Goal: Transaction & Acquisition: Purchase product/service

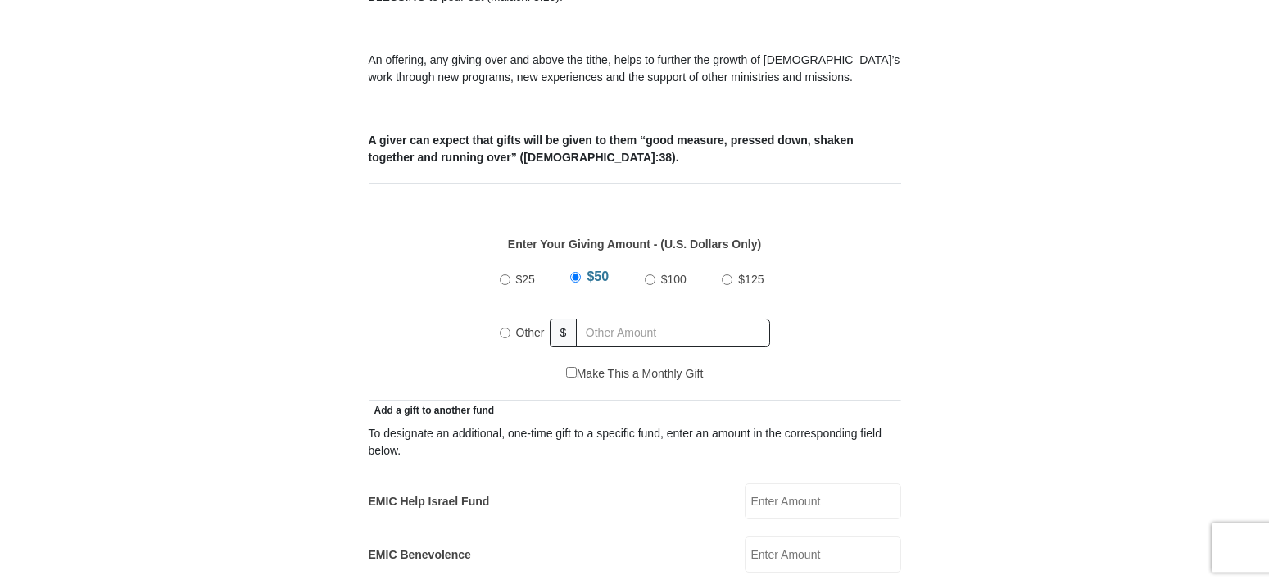
scroll to position [585, 0]
click at [502, 327] on input "Other" at bounding box center [505, 332] width 11 height 11
radio input "true"
type input "500"
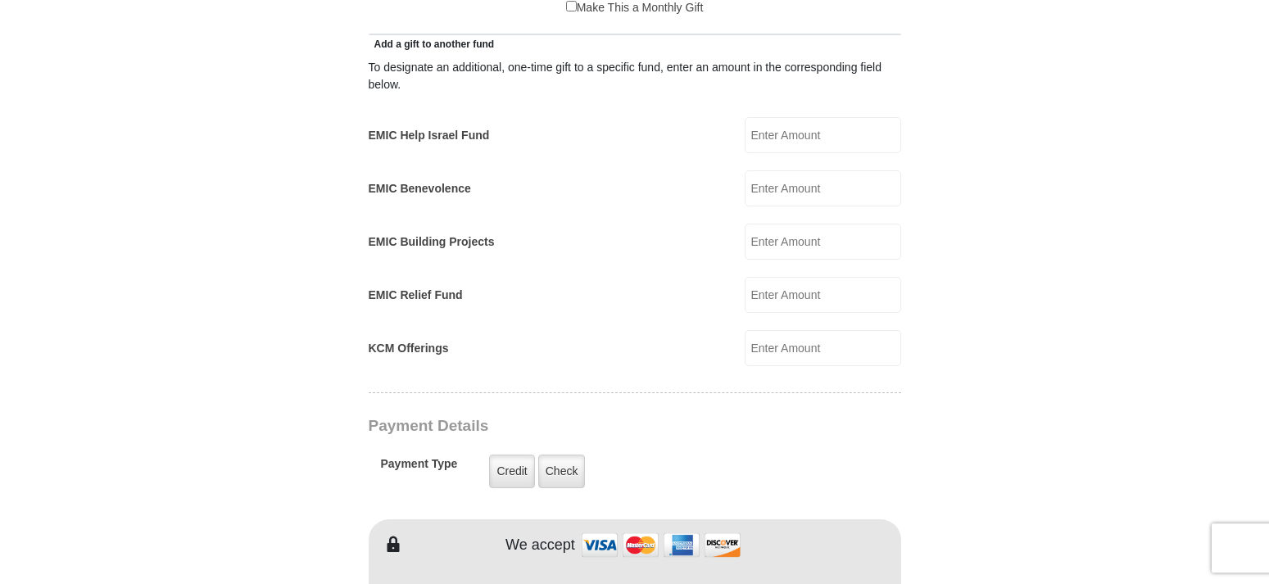
scroll to position [1003, 0]
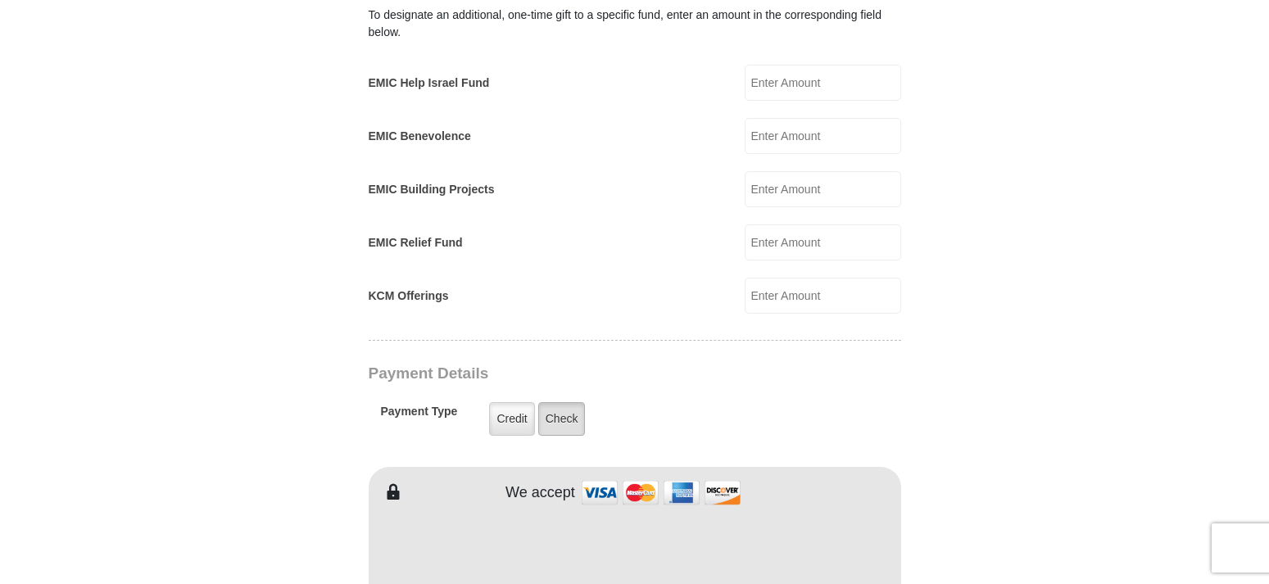
click at [566, 402] on label "Check" at bounding box center [562, 419] width 48 height 34
click at [0, 0] on input "Check" at bounding box center [0, 0] width 0 height 0
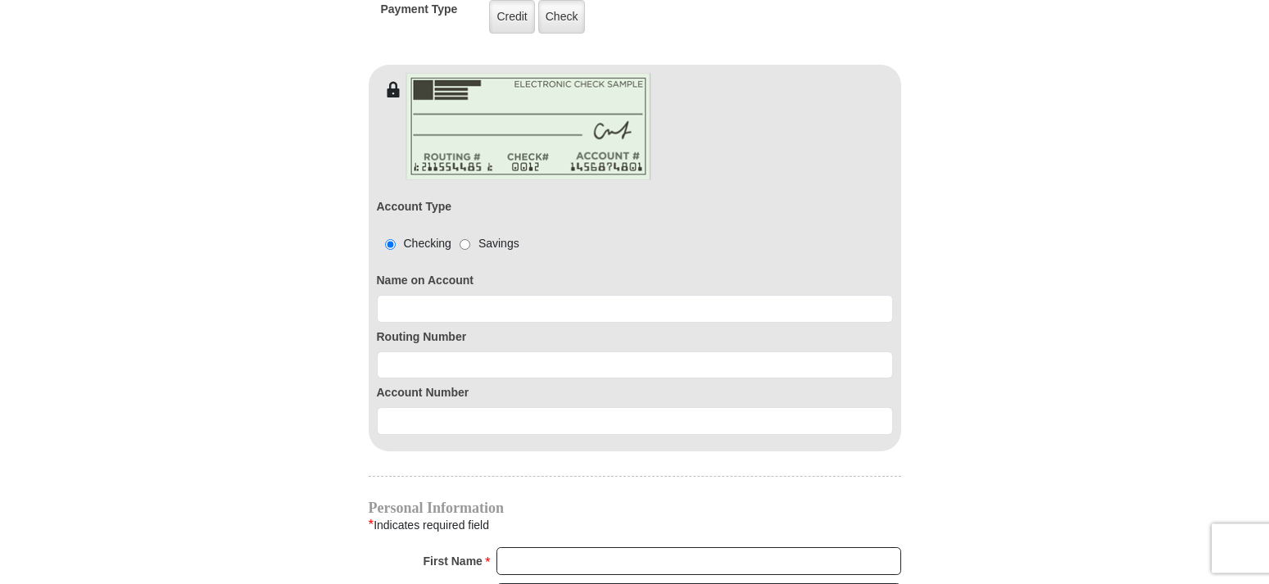
scroll to position [1420, 0]
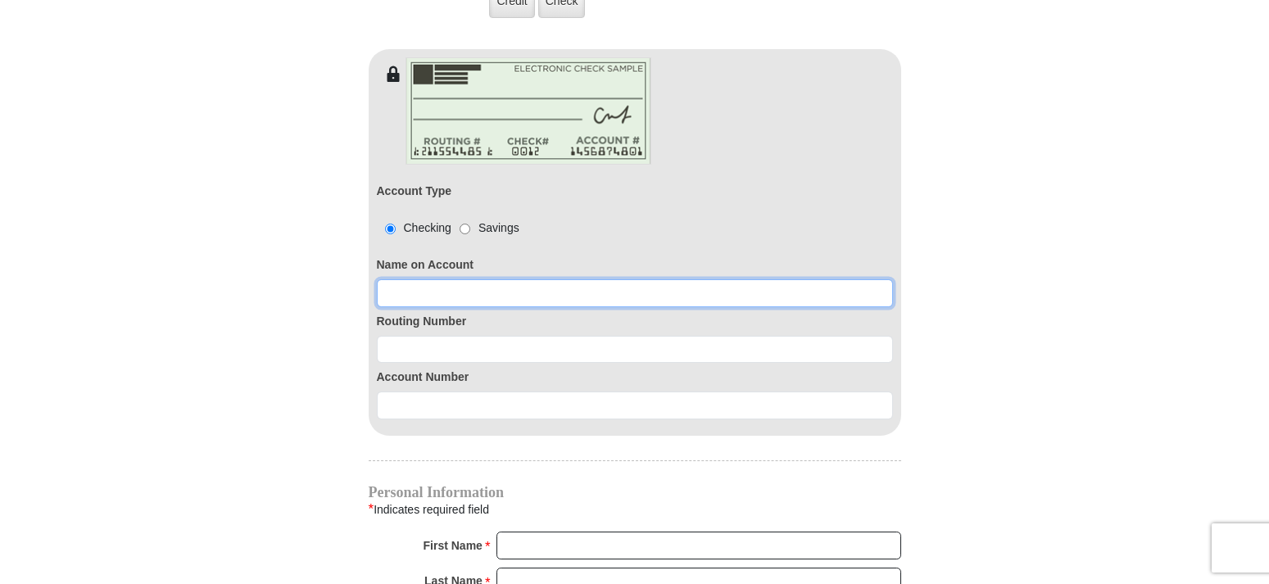
click at [474, 279] on input at bounding box center [635, 293] width 516 height 28
type input "m"
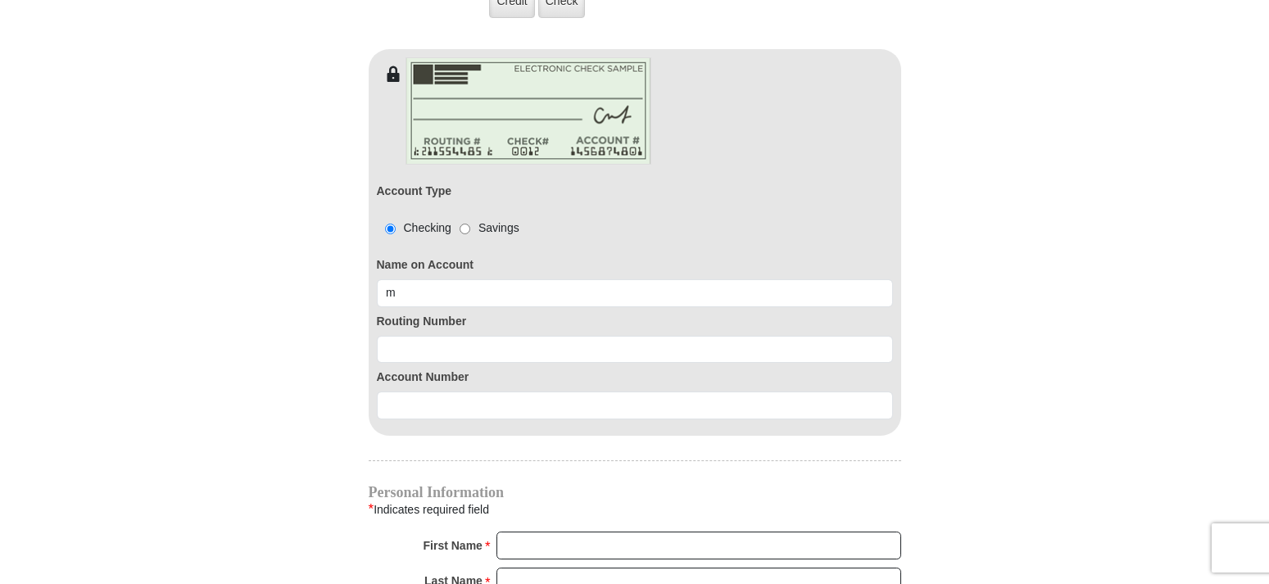
type input "[STREET_ADDRESS]"
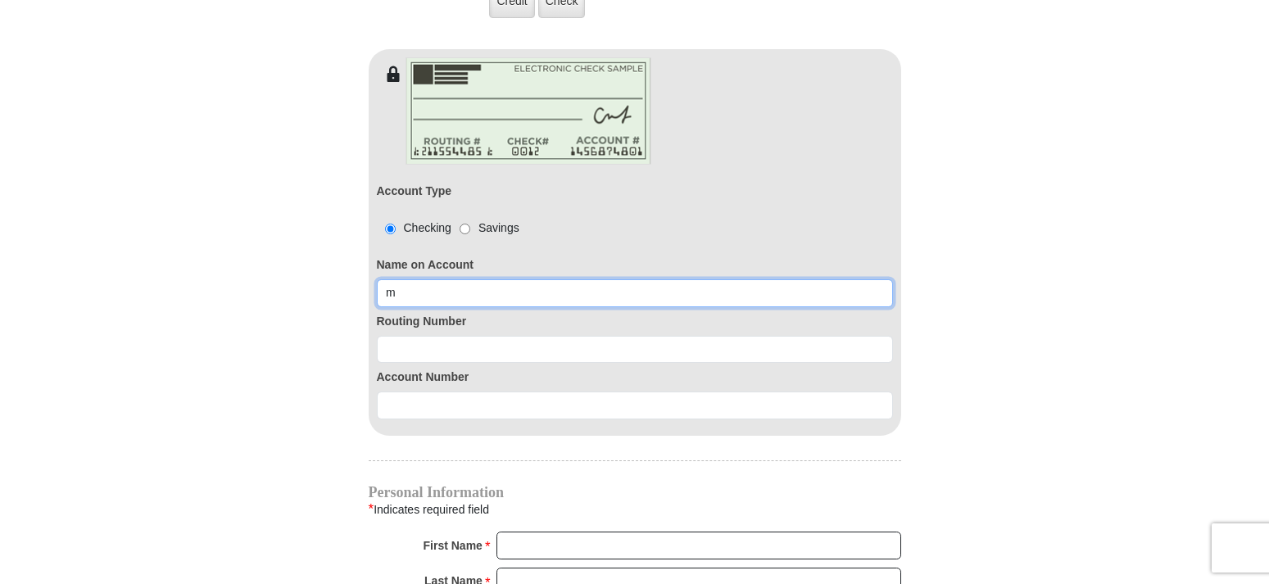
type input "[PERSON_NAME]"
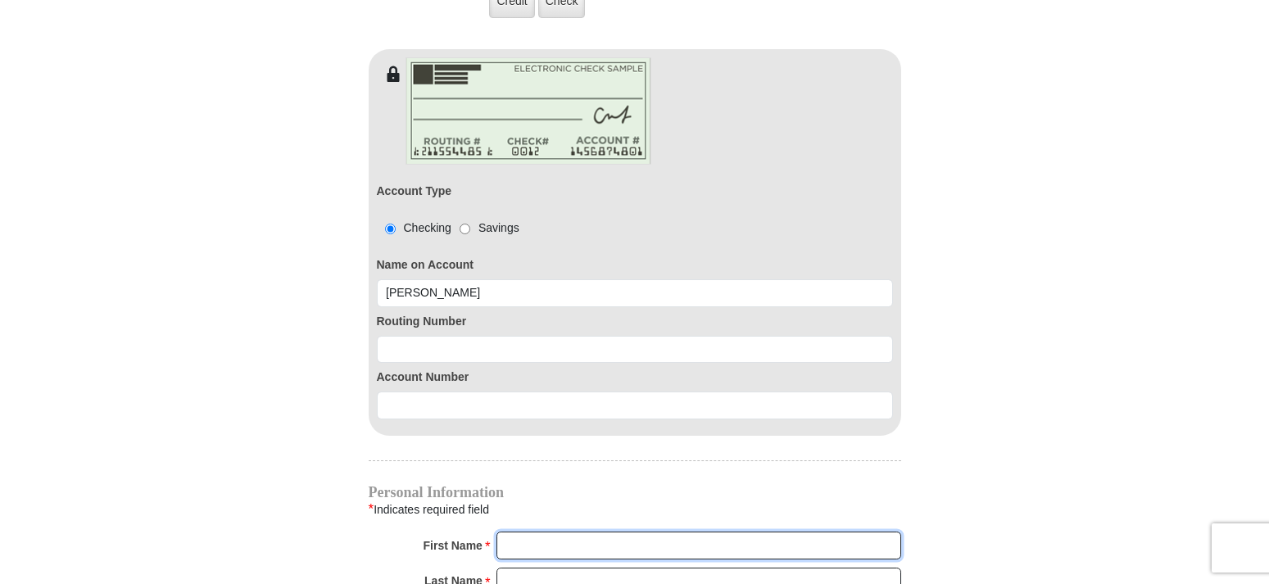
type input "Marceta"
type input "[PERSON_NAME]"
type input "[EMAIL_ADDRESS][DOMAIN_NAME]"
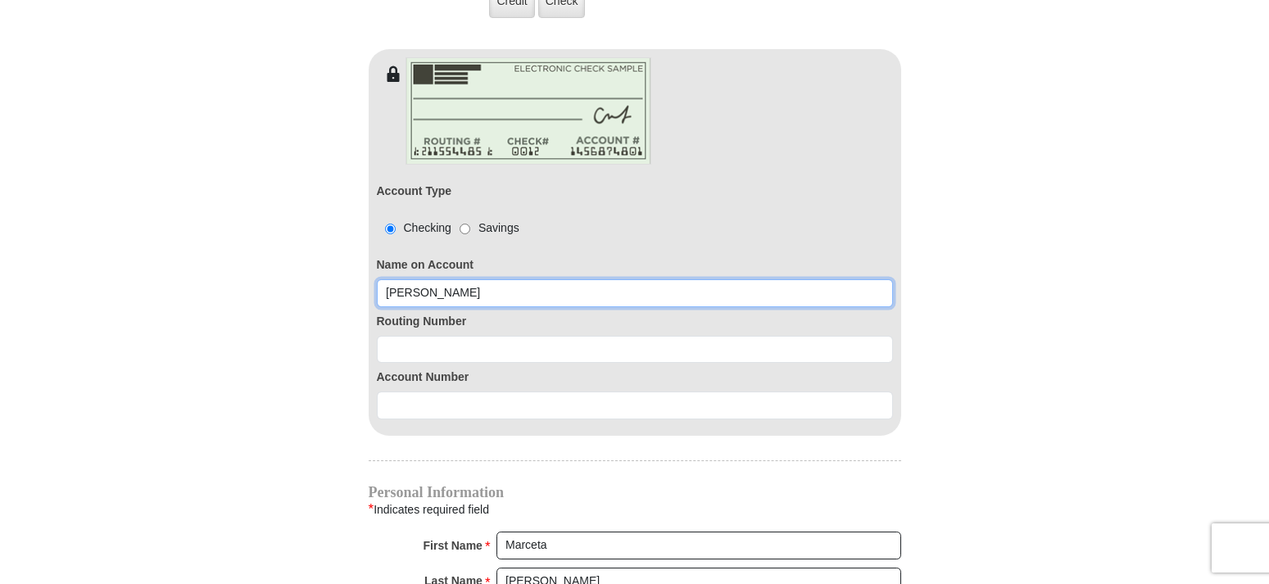
type input "[STREET_ADDRESS]"
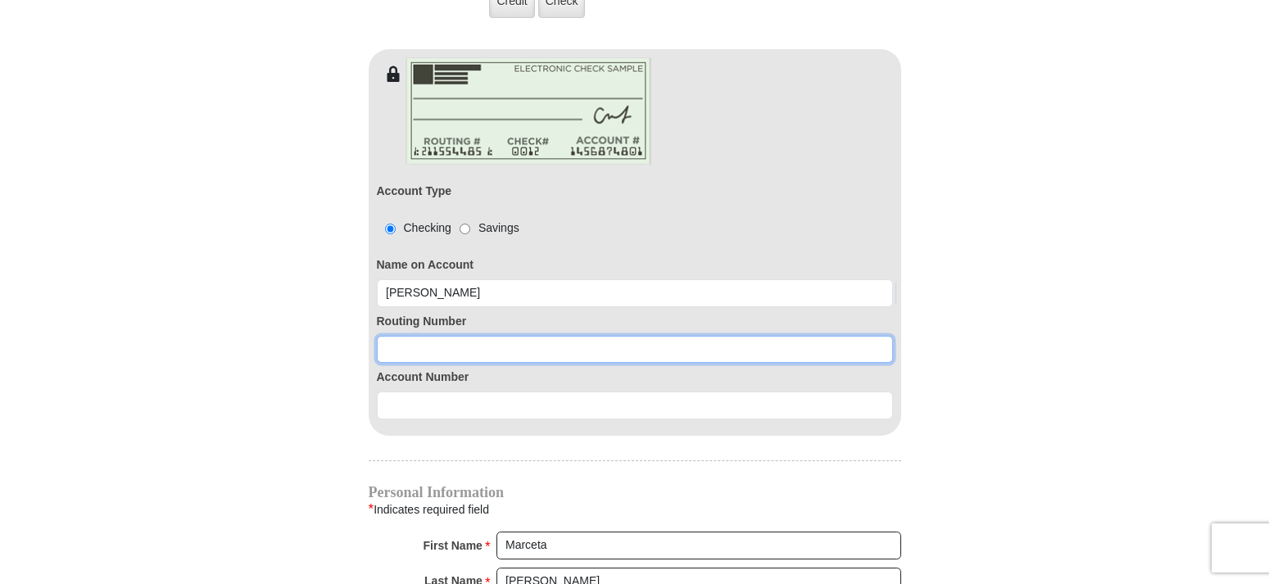
click at [419, 339] on input at bounding box center [635, 350] width 516 height 28
type input "311981614"
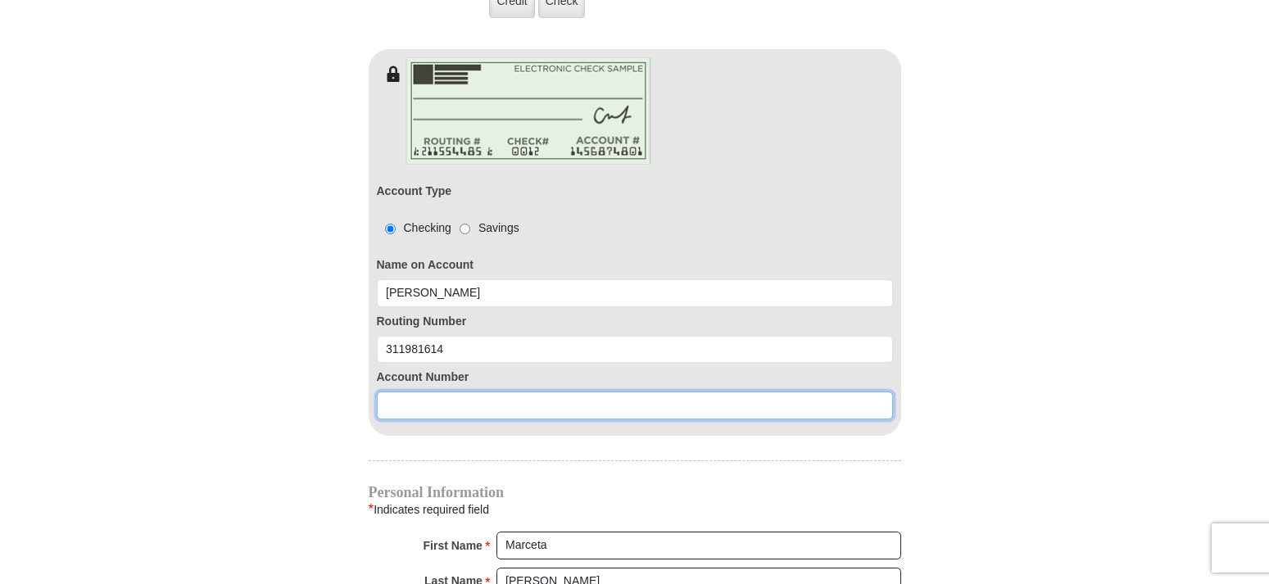
click at [419, 392] on input at bounding box center [635, 406] width 516 height 28
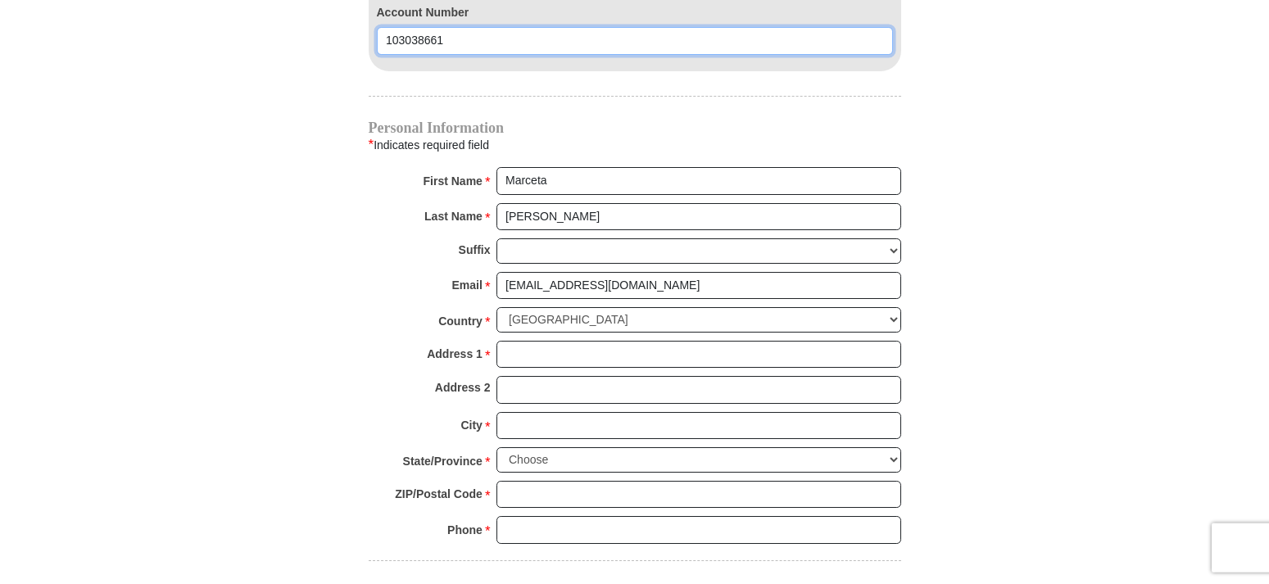
scroll to position [1755, 0]
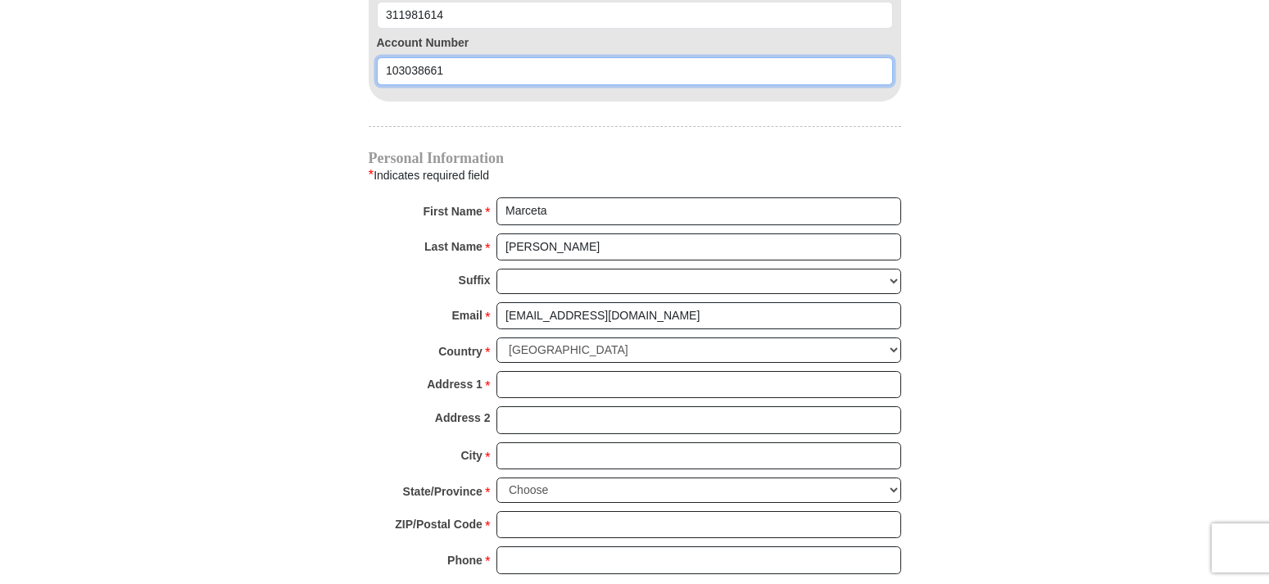
type input "103038661"
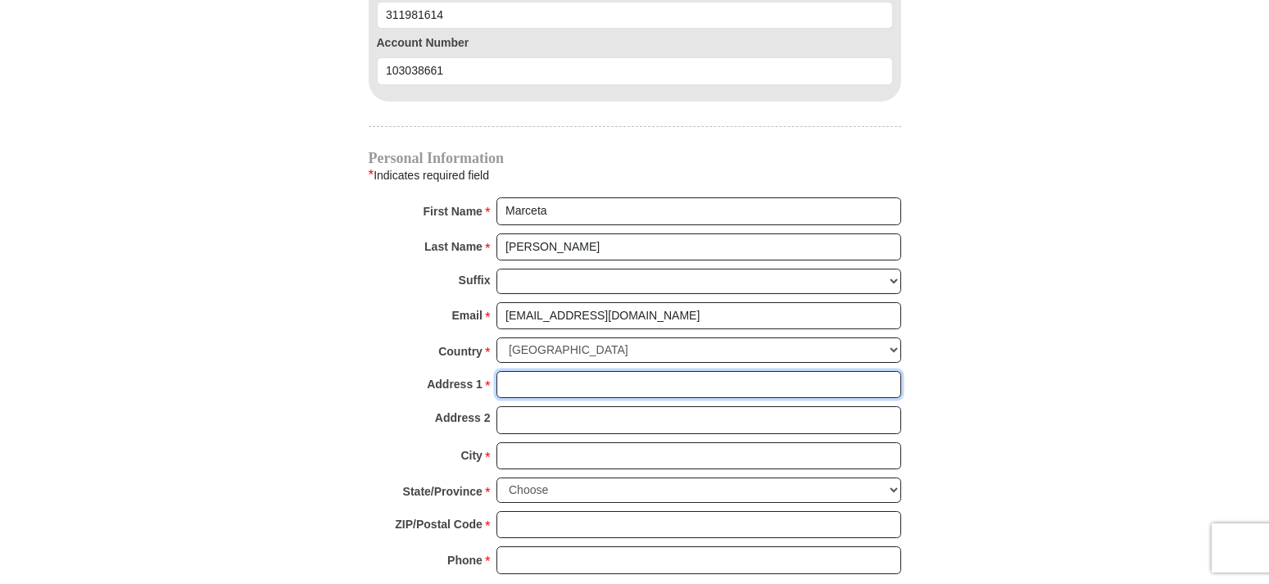
click at [595, 371] on input "Address 1 *" at bounding box center [698, 385] width 405 height 28
type input "[STREET_ADDRESS]"
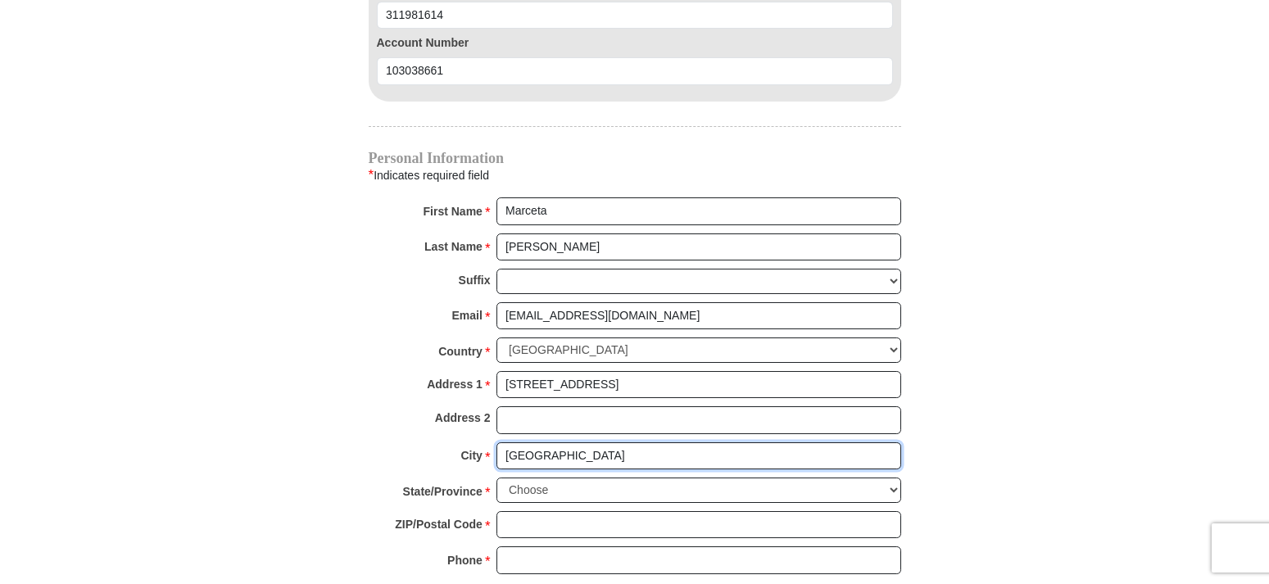
type input "[GEOGRAPHIC_DATA]"
select select "[GEOGRAPHIC_DATA]"
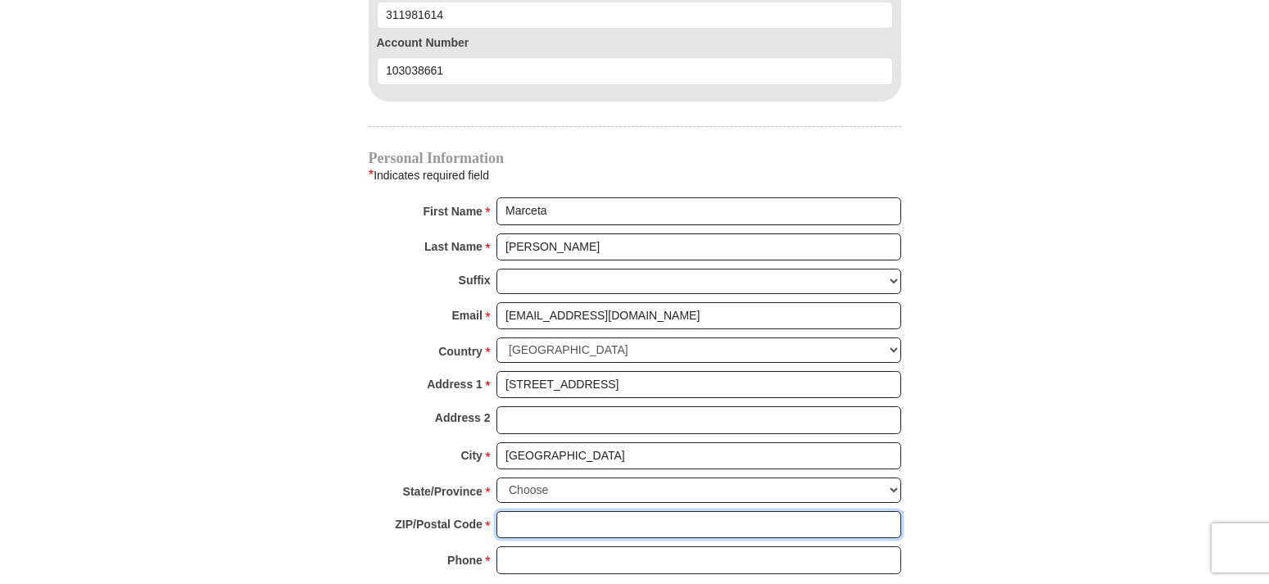
click at [574, 511] on input "ZIP/Postal Code *" at bounding box center [698, 525] width 405 height 28
type input "76179"
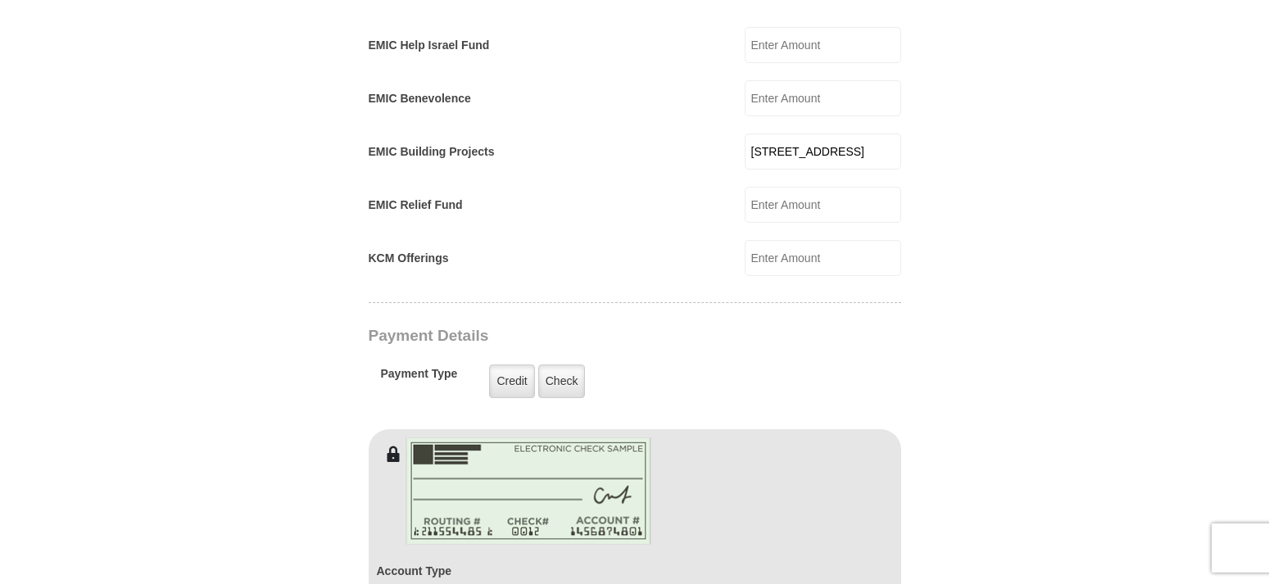
scroll to position [1003, 0]
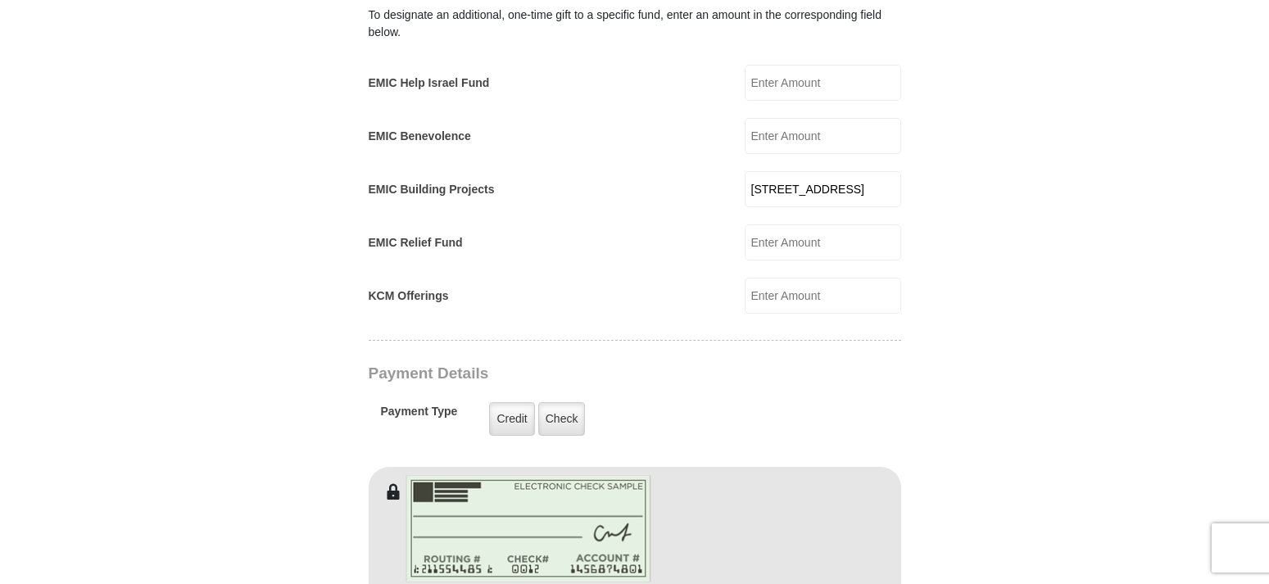
type input "4693692511"
click at [804, 171] on input "[STREET_ADDRESS]" at bounding box center [823, 189] width 156 height 36
click at [949, 333] on form "[GEOGRAPHIC_DATA][DEMOGRAPHIC_DATA] Online Giving Because of gifts like yours, …" at bounding box center [635, 364] width 934 height 2602
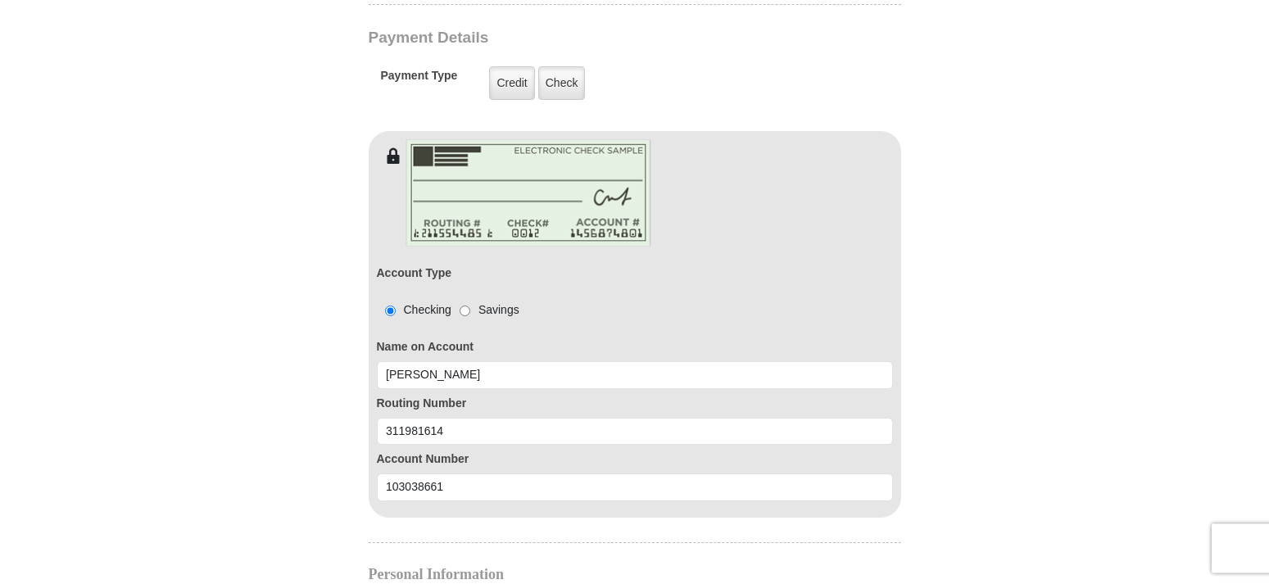
scroll to position [1420, 0]
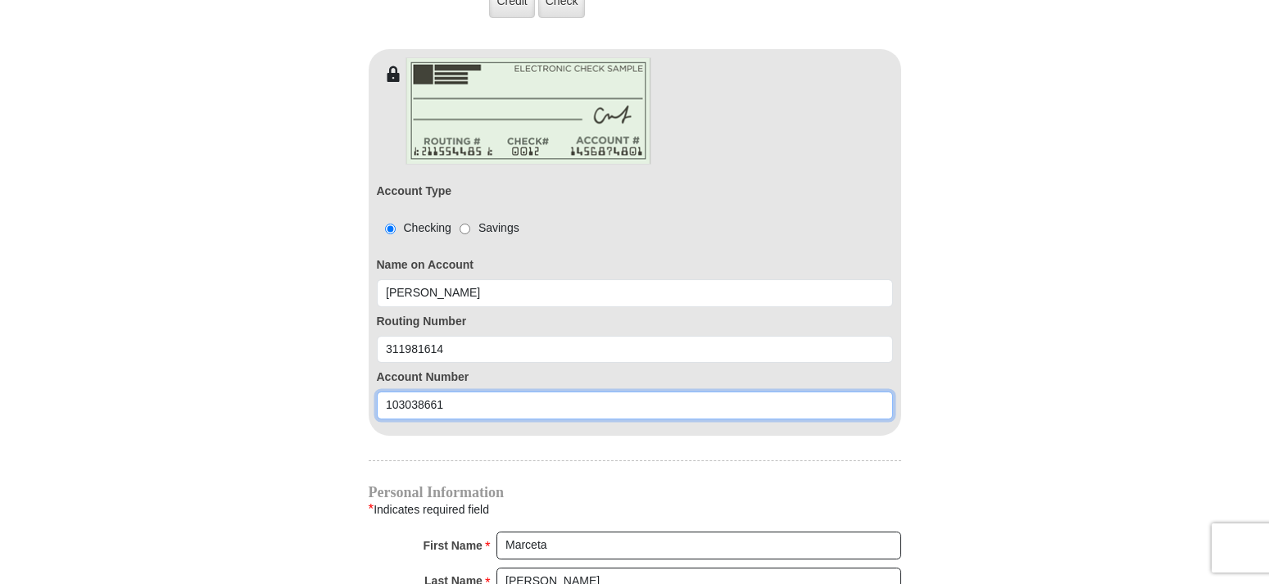
drag, startPoint x: 387, startPoint y: 376, endPoint x: 285, endPoint y: 376, distance: 102.4
click at [377, 392] on input "103038661" at bounding box center [635, 406] width 516 height 28
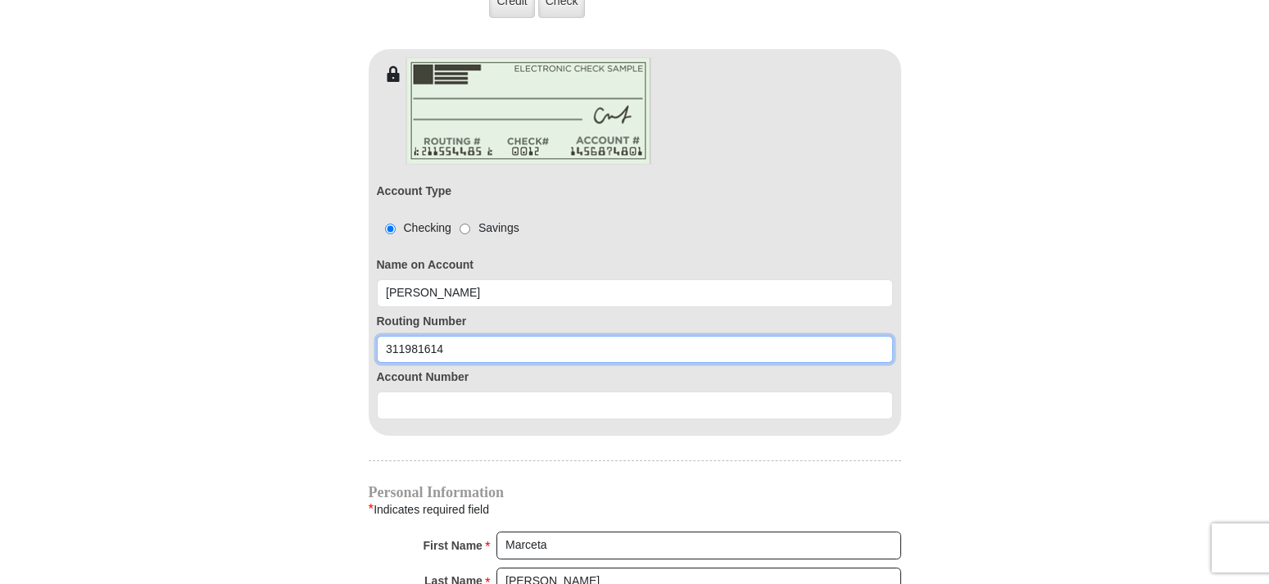
drag, startPoint x: 446, startPoint y: 325, endPoint x: 333, endPoint y: 324, distance: 113.0
click at [377, 336] on input "311981614" at bounding box center [635, 350] width 516 height 28
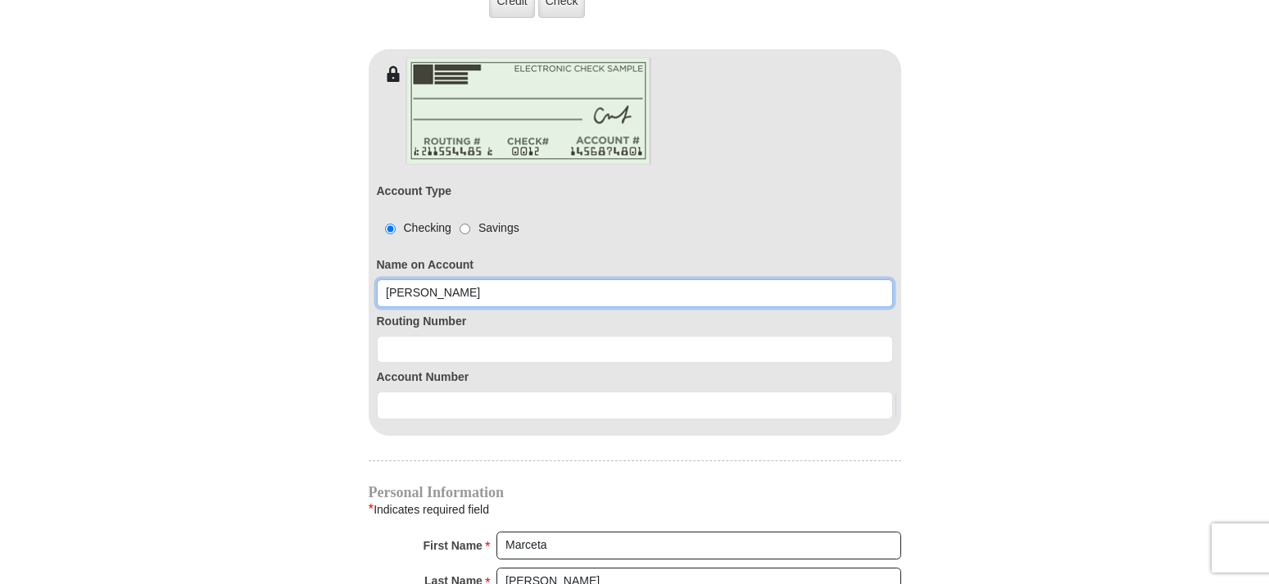
drag, startPoint x: 405, startPoint y: 275, endPoint x: 316, endPoint y: 275, distance: 89.3
click at [377, 279] on input "[PERSON_NAME]" at bounding box center [635, 293] width 516 height 28
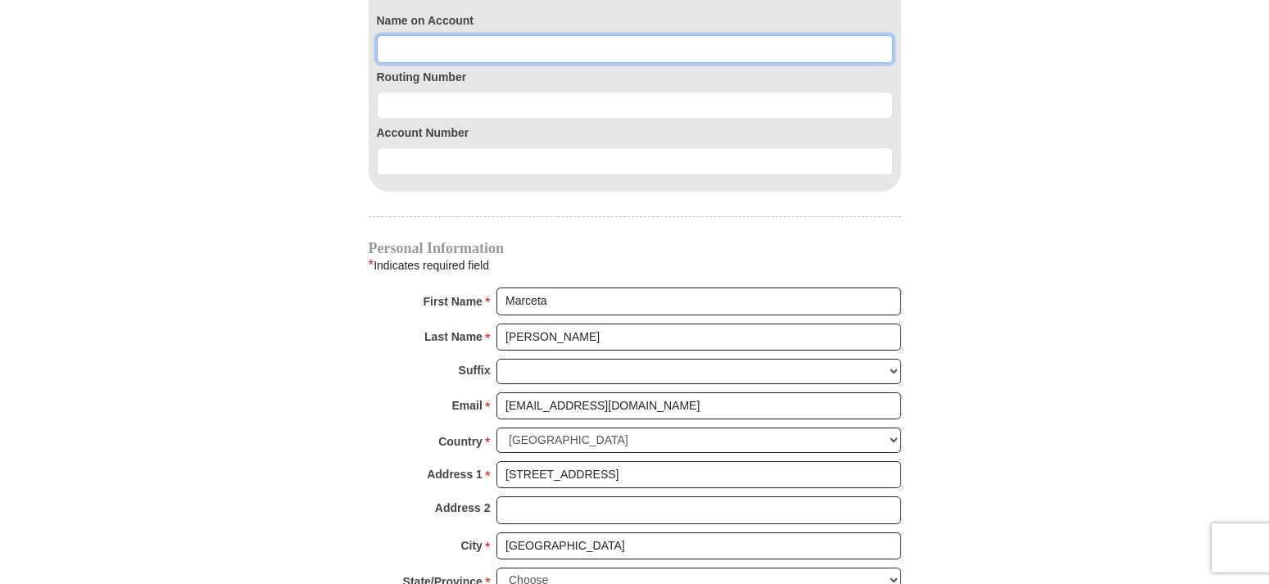
scroll to position [1671, 0]
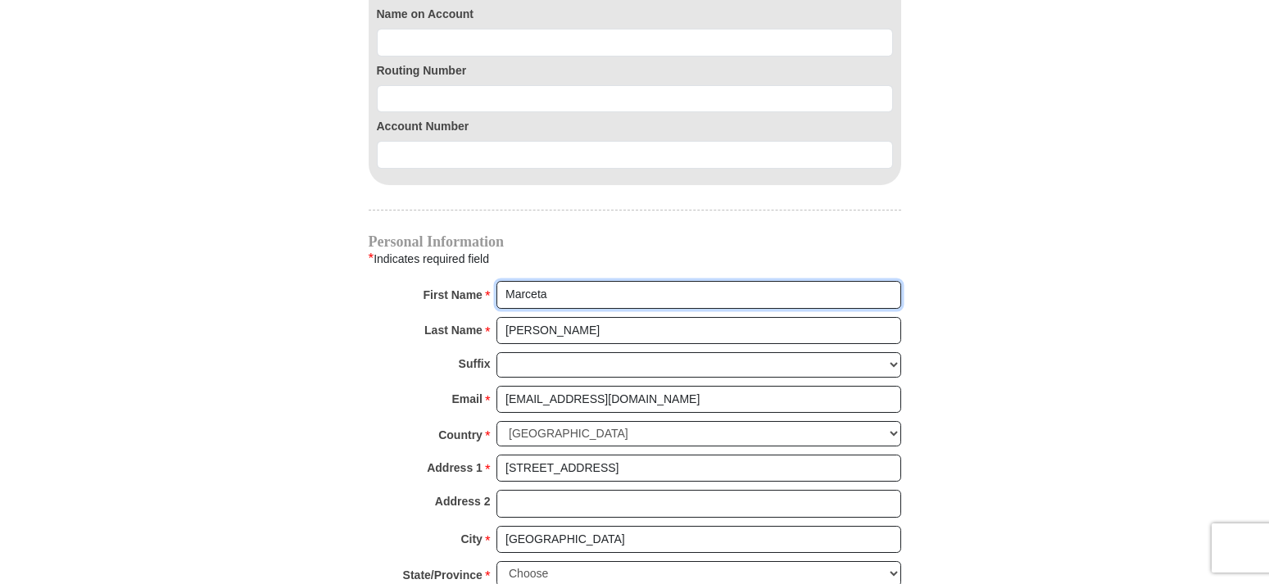
drag, startPoint x: 563, startPoint y: 277, endPoint x: 377, endPoint y: 283, distance: 186.0
click at [496, 281] on input "Marceta" at bounding box center [698, 295] width 405 height 28
drag, startPoint x: 558, startPoint y: 313, endPoint x: 368, endPoint y: 310, distance: 190.1
click at [496, 317] on input "[PERSON_NAME]" at bounding box center [698, 331] width 405 height 28
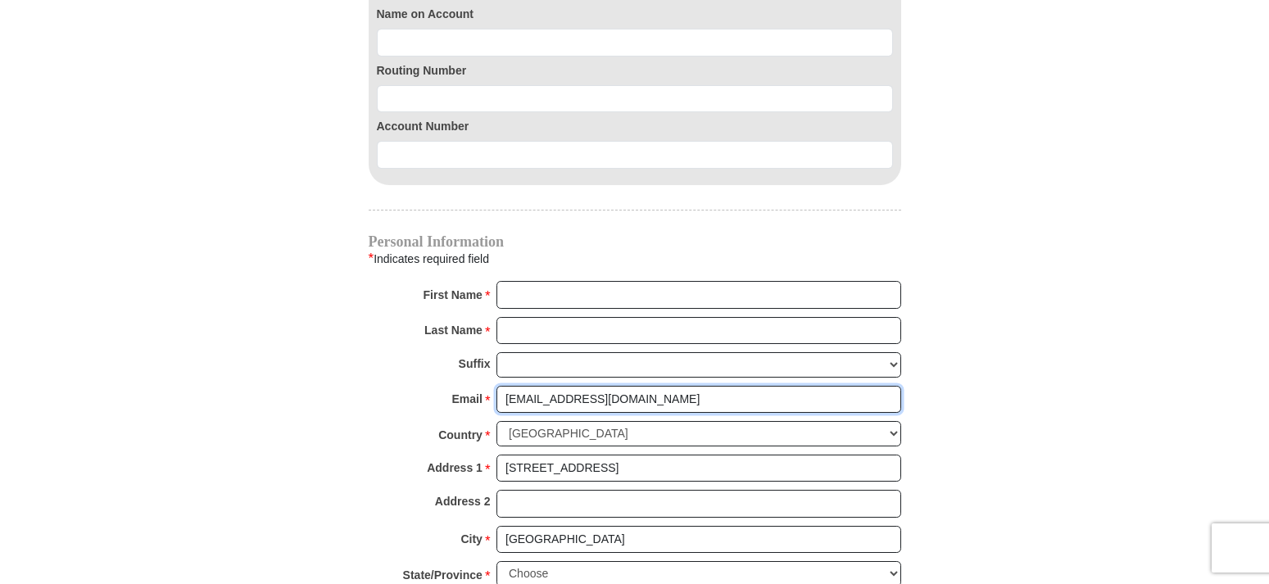
drag, startPoint x: 657, startPoint y: 377, endPoint x: 405, endPoint y: 377, distance: 251.5
click at [496, 386] on input "[EMAIL_ADDRESS][DOMAIN_NAME]" at bounding box center [698, 400] width 405 height 28
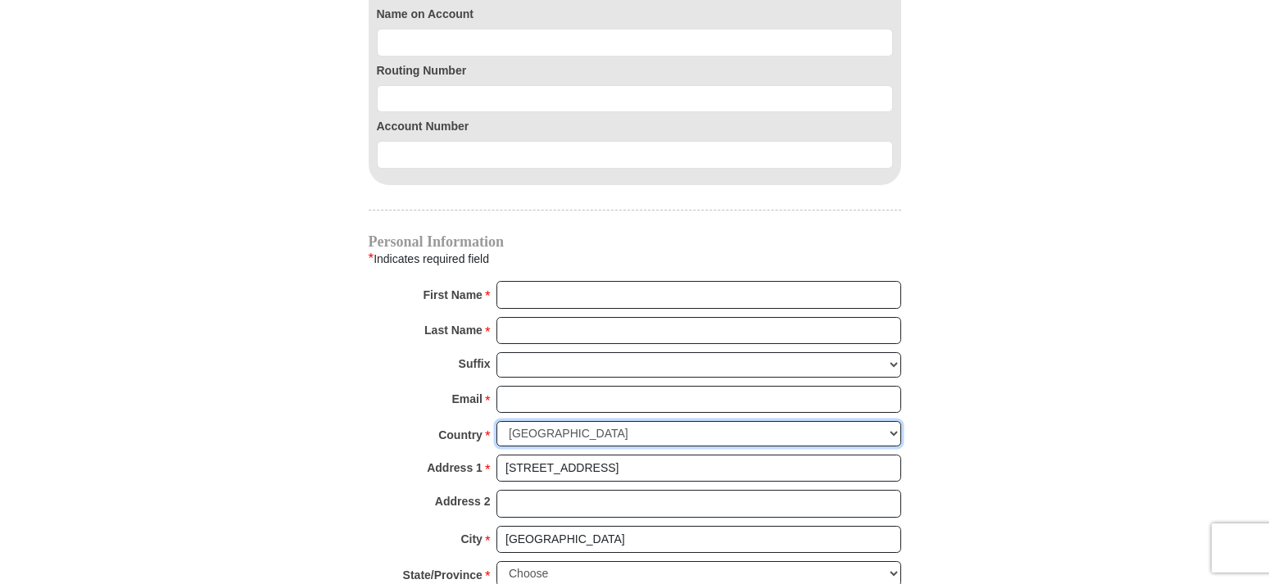
select select "US"
select select
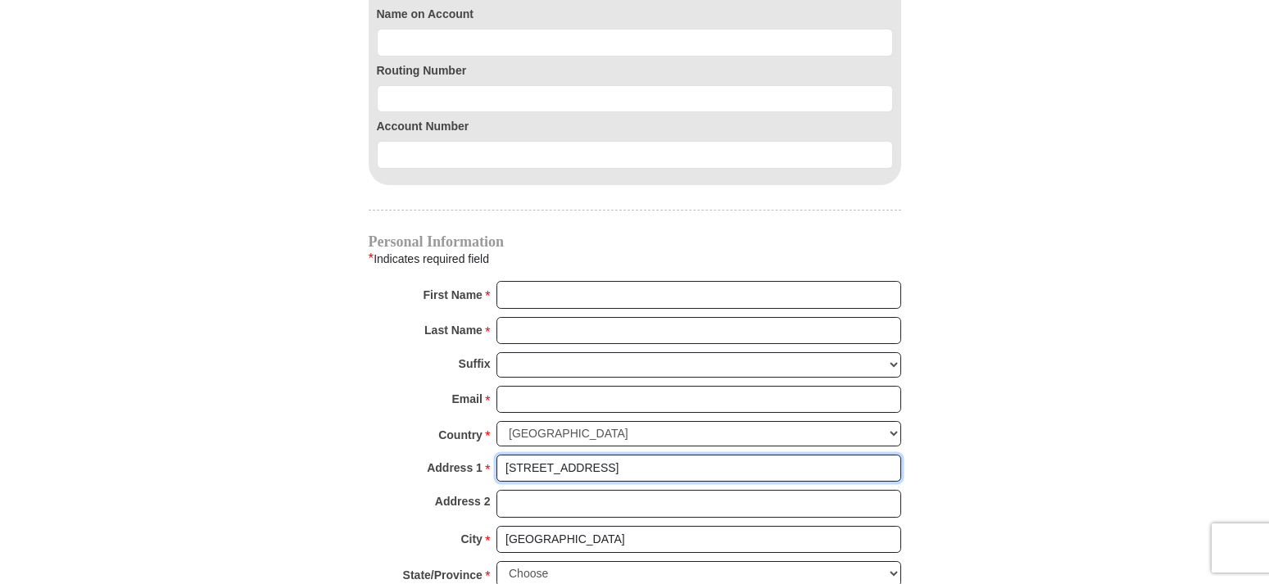
drag, startPoint x: 688, startPoint y: 442, endPoint x: 439, endPoint y: 446, distance: 249.0
click at [496, 455] on input "[STREET_ADDRESS]" at bounding box center [698, 469] width 405 height 28
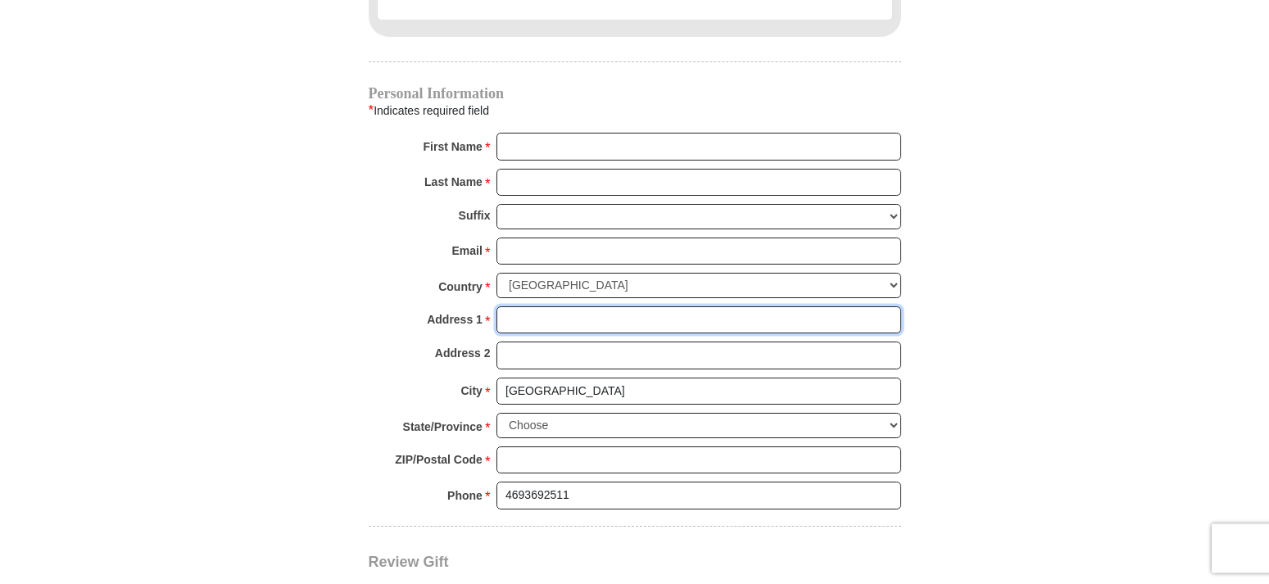
scroll to position [1838, 0]
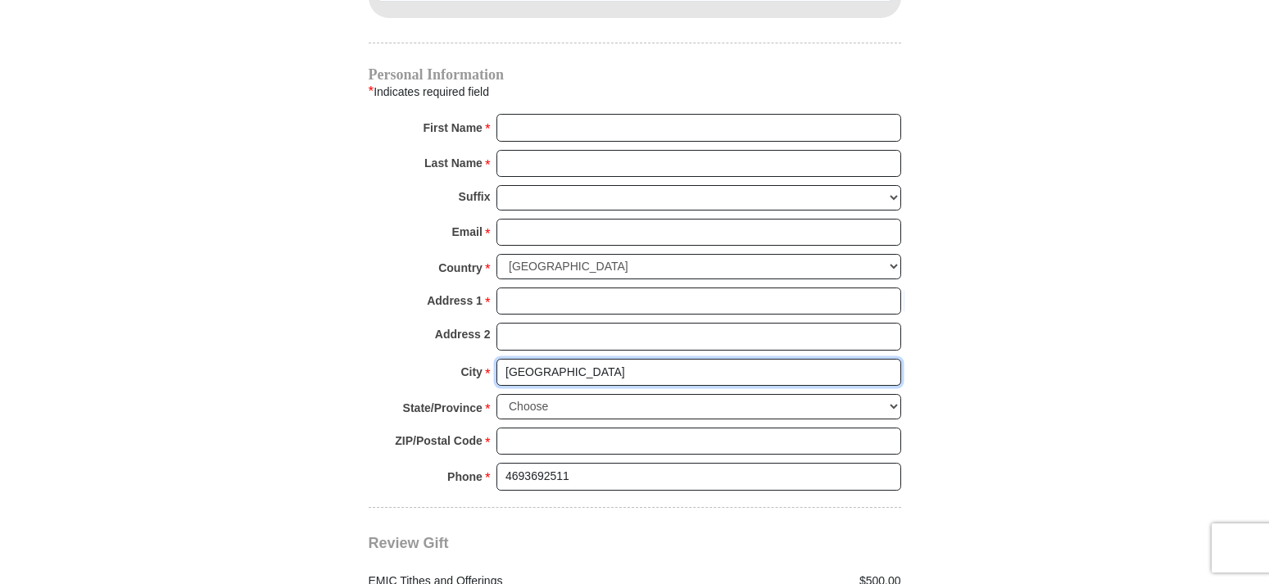
drag, startPoint x: 566, startPoint y: 350, endPoint x: 404, endPoint y: 361, distance: 162.6
click at [496, 359] on input "[GEOGRAPHIC_DATA]" at bounding box center [698, 373] width 405 height 28
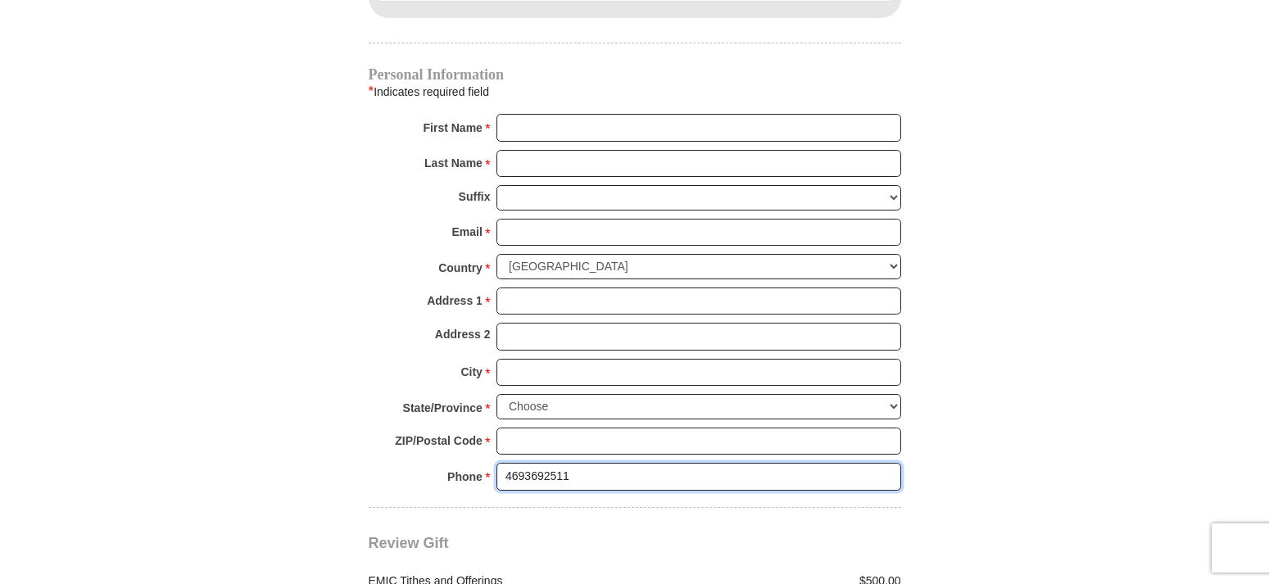
drag, startPoint x: 584, startPoint y: 457, endPoint x: 400, endPoint y: 460, distance: 184.3
click at [496, 463] on input "4693692511" at bounding box center [698, 477] width 405 height 28
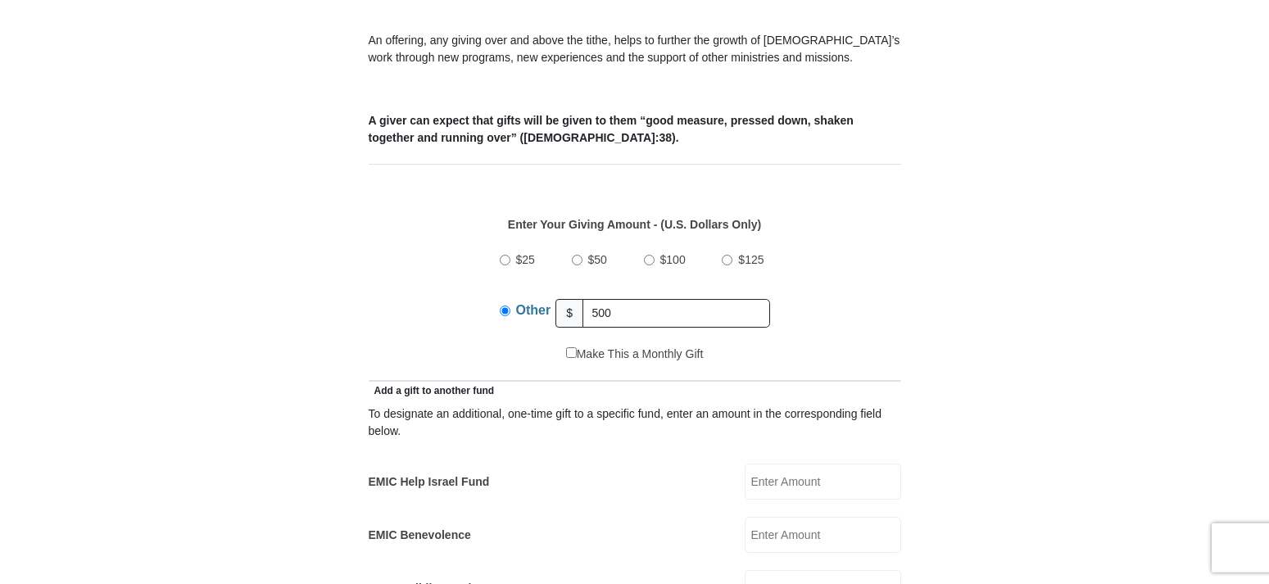
scroll to position [585, 0]
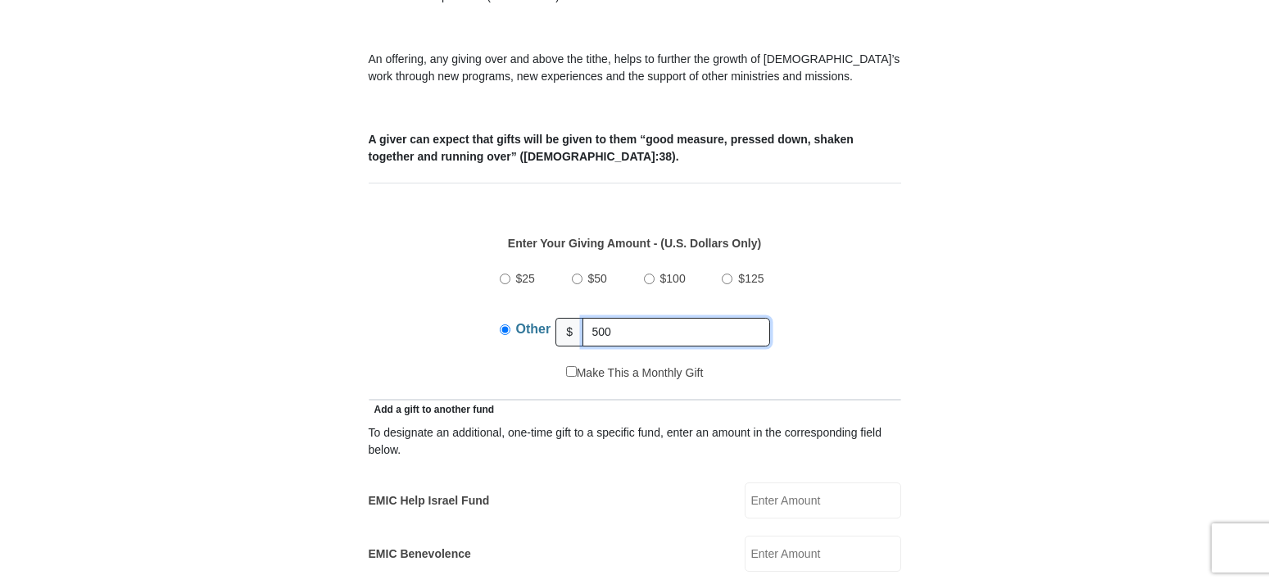
drag, startPoint x: 627, startPoint y: 315, endPoint x: 502, endPoint y: 312, distance: 124.5
click at [582, 318] on input "500" at bounding box center [676, 332] width 188 height 29
